Goal: Task Accomplishment & Management: Use online tool/utility

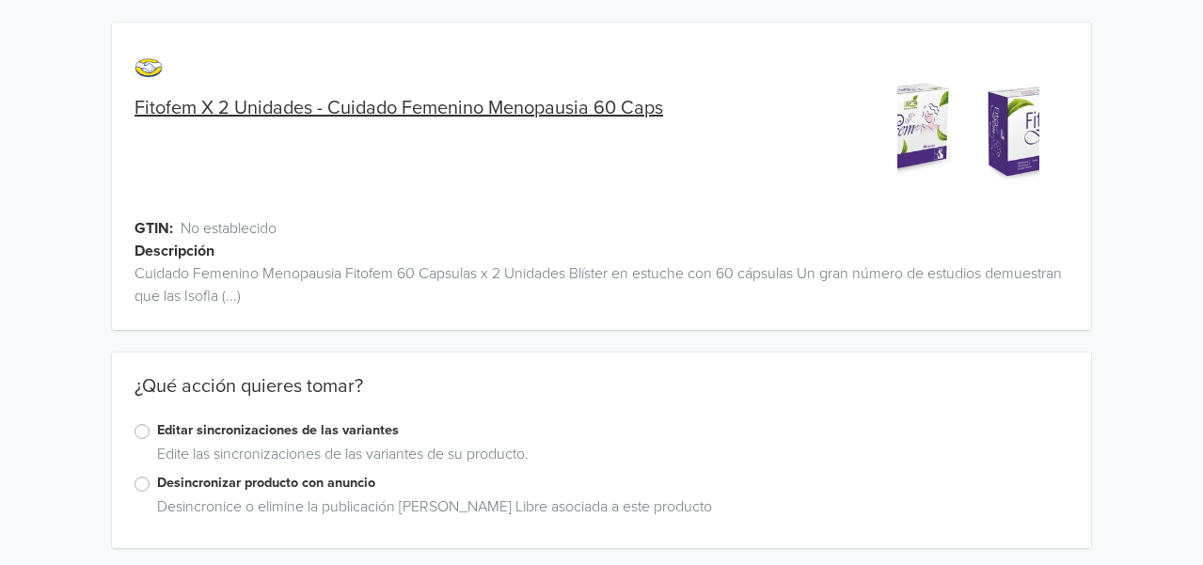
scroll to position [6, 0]
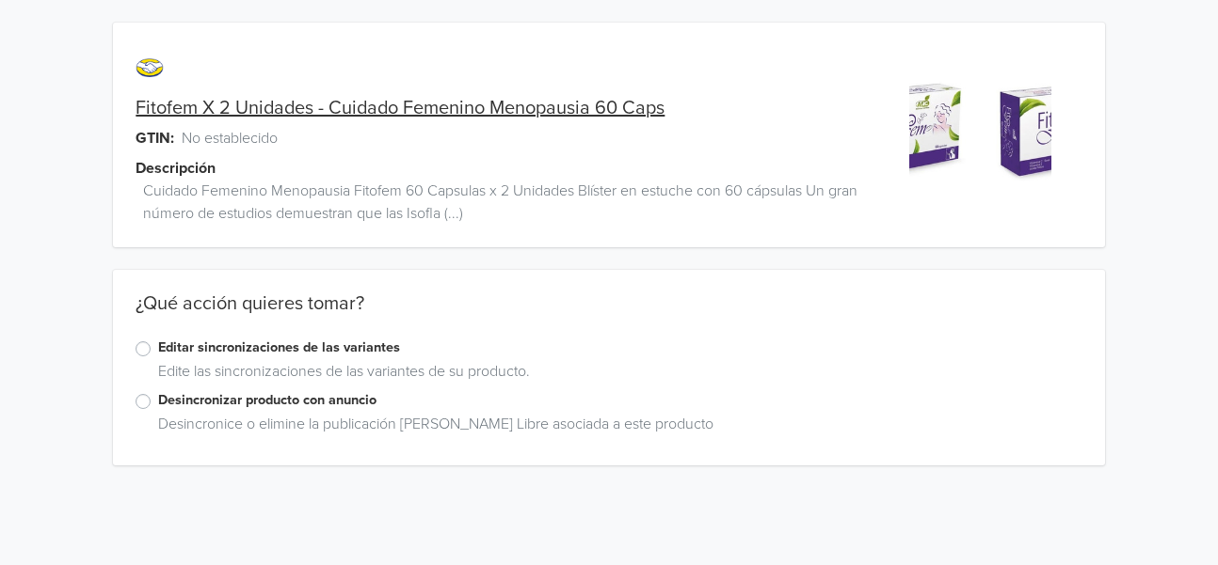
click at [321, 342] on label "Editar sincronizaciones de las variantes" at bounding box center [619, 348] width 923 height 21
click at [0, 0] on input "Editar sincronizaciones de las variantes" at bounding box center [0, 0] width 0 height 0
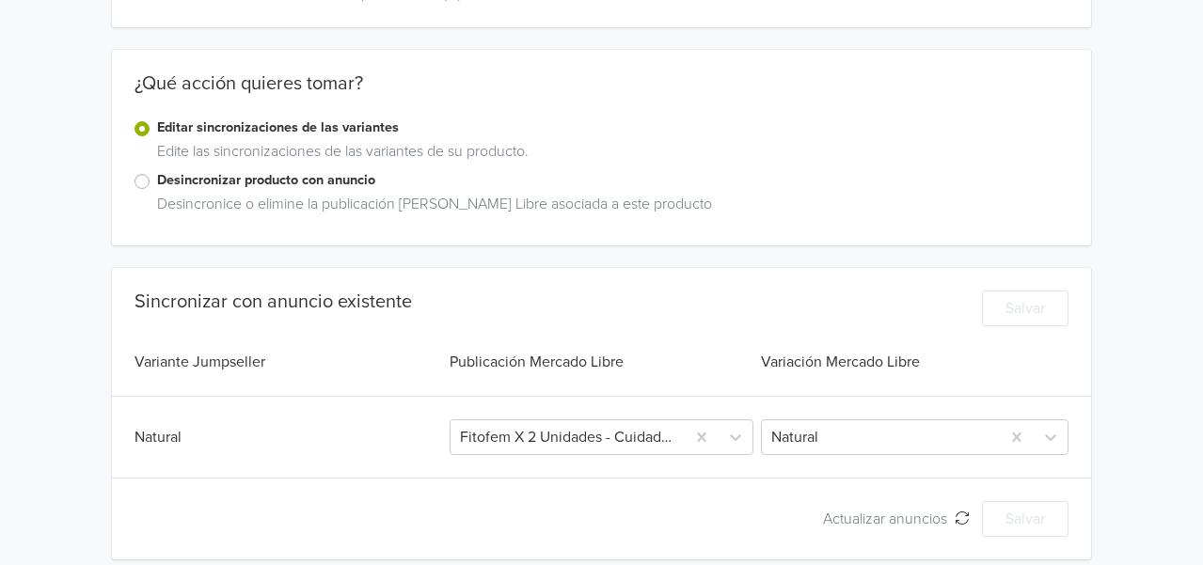
scroll to position [237, 0]
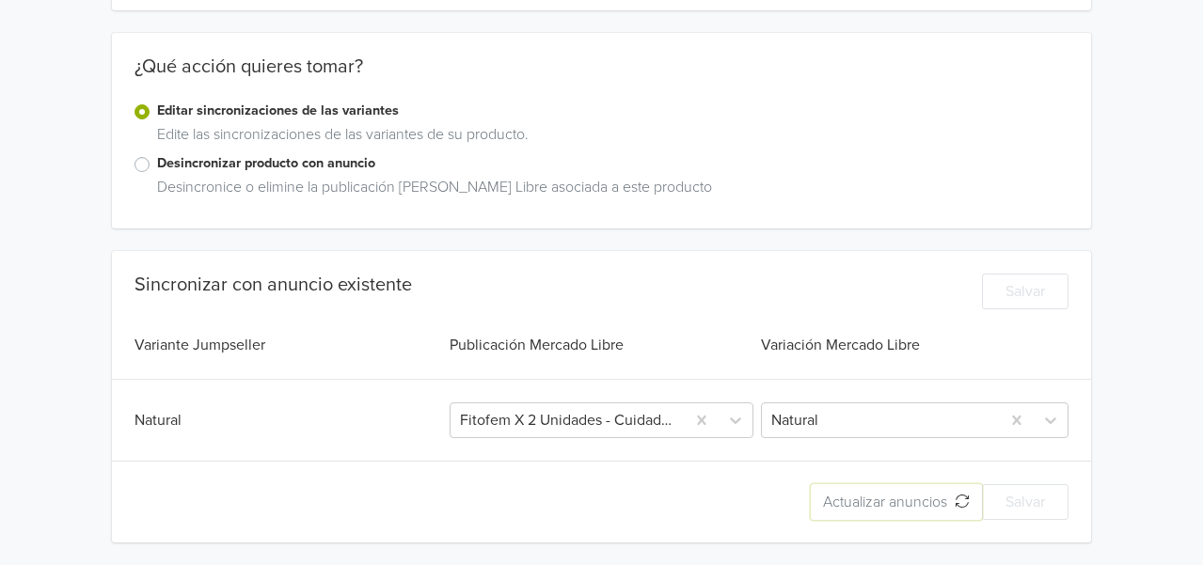
click at [897, 504] on span "Actualizar anuncios" at bounding box center [889, 502] width 132 height 19
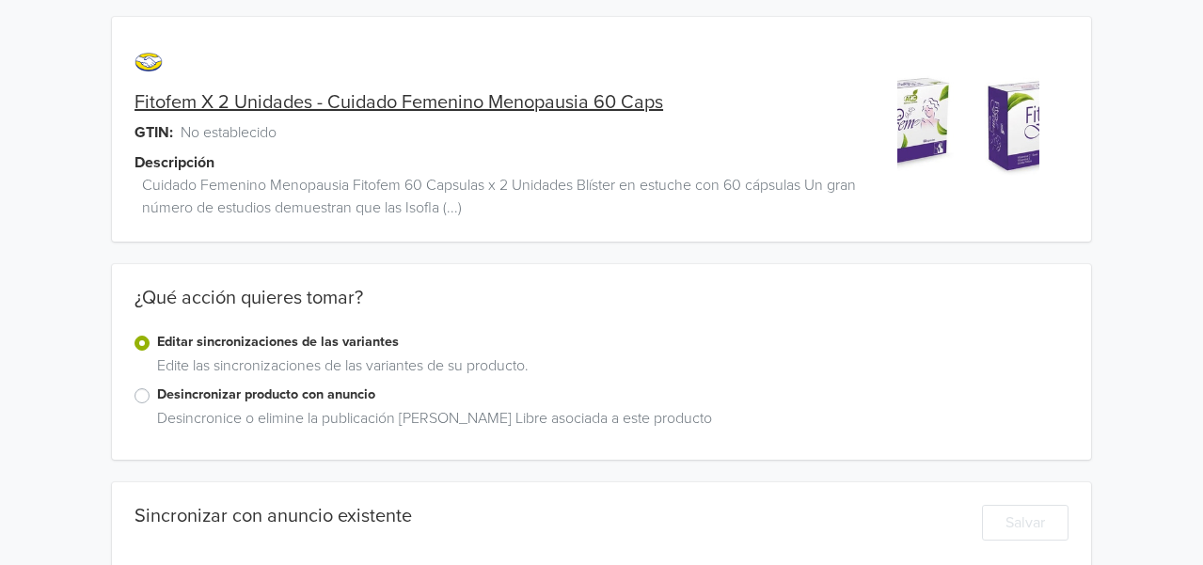
scroll to position [0, 0]
